Goal: Task Accomplishment & Management: Manage account settings

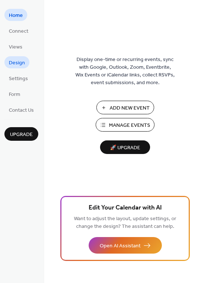
click at [21, 61] on span "Design" at bounding box center [17, 63] width 16 height 8
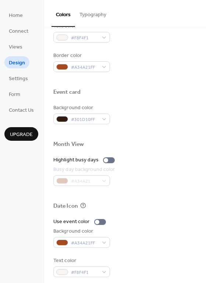
scroll to position [315, 0]
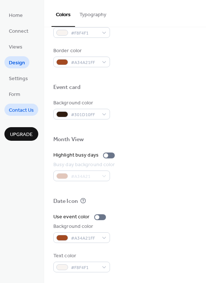
click at [18, 112] on span "Contact Us" at bounding box center [21, 111] width 25 height 8
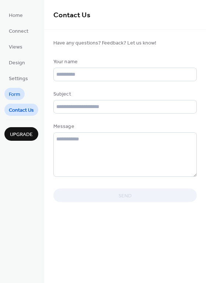
click at [18, 93] on span "Form" at bounding box center [14, 95] width 11 height 8
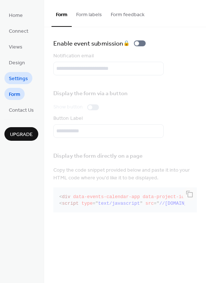
click at [16, 79] on span "Settings" at bounding box center [18, 79] width 19 height 8
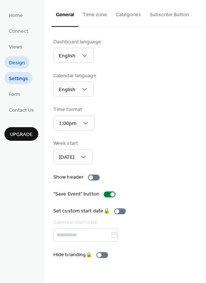
click at [18, 57] on link "Design" at bounding box center [16, 62] width 25 height 12
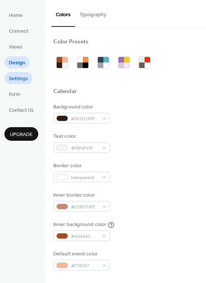
click at [19, 72] on link "Settings" at bounding box center [18, 78] width 28 height 12
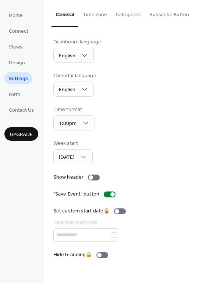
click at [102, 259] on div "Dashboard language English Calendar language English Time format 1:00pm Week st…" at bounding box center [125, 148] width 162 height 243
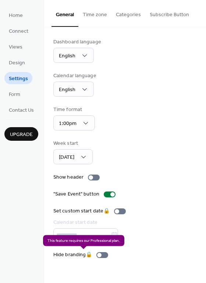
click at [104, 255] on div "Hide branding 🔒" at bounding box center [82, 255] width 58 height 8
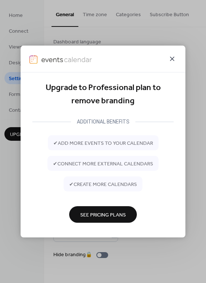
click at [173, 59] on icon at bounding box center [172, 58] width 9 height 9
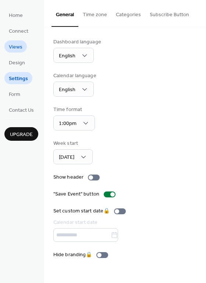
click at [18, 46] on span "Views" at bounding box center [16, 47] width 14 height 8
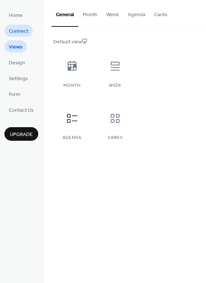
click at [23, 32] on span "Connect" at bounding box center [18, 32] width 19 height 8
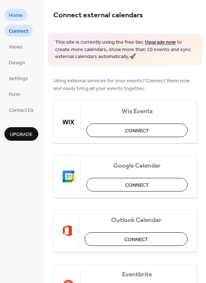
click at [13, 13] on span "Home" at bounding box center [16, 16] width 14 height 8
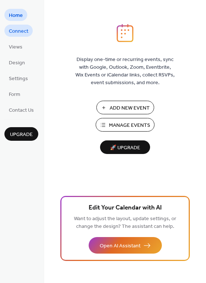
click at [21, 32] on span "Connect" at bounding box center [18, 32] width 19 height 8
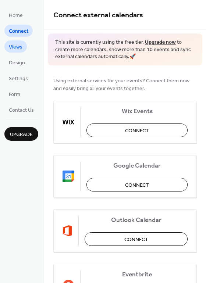
click at [20, 46] on span "Views" at bounding box center [16, 47] width 14 height 8
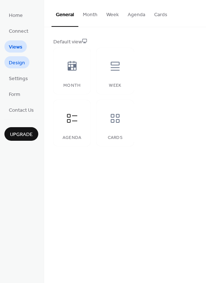
click at [21, 63] on span "Design" at bounding box center [17, 63] width 16 height 8
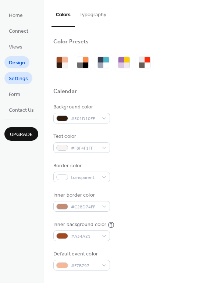
click at [23, 78] on span "Settings" at bounding box center [18, 79] width 19 height 8
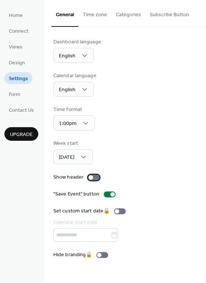
click at [96, 178] on div at bounding box center [94, 178] width 12 height 6
click at [91, 178] on div at bounding box center [94, 178] width 12 height 6
click at [105, 193] on div at bounding box center [110, 195] width 12 height 6
click at [105, 193] on div at bounding box center [106, 194] width 4 height 4
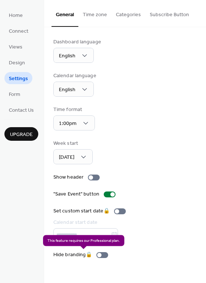
click at [107, 256] on div "Hide branding 🔒" at bounding box center [82, 255] width 58 height 8
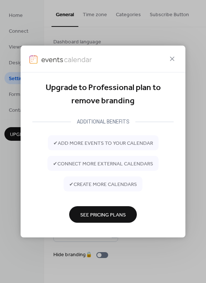
click at [111, 218] on span "See Pricing Plans" at bounding box center [103, 215] width 46 height 8
